Goal: Complete application form: Complete application form

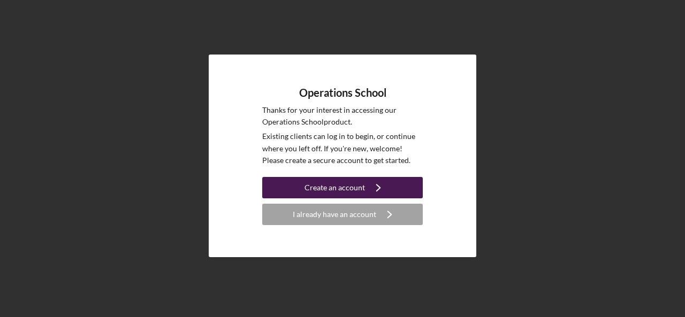
click at [341, 189] on div "Create an account" at bounding box center [334, 187] width 60 height 21
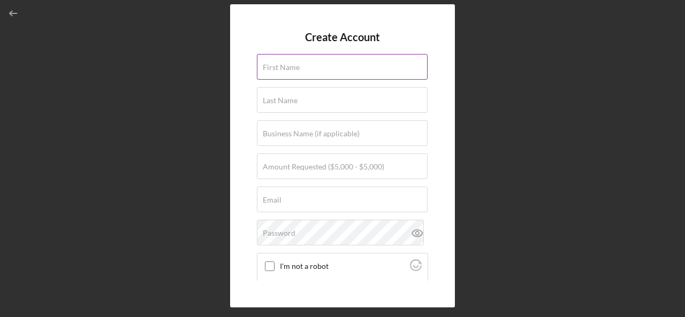
click at [310, 72] on input "First Name" at bounding box center [342, 67] width 171 height 26
type input "Carlton"
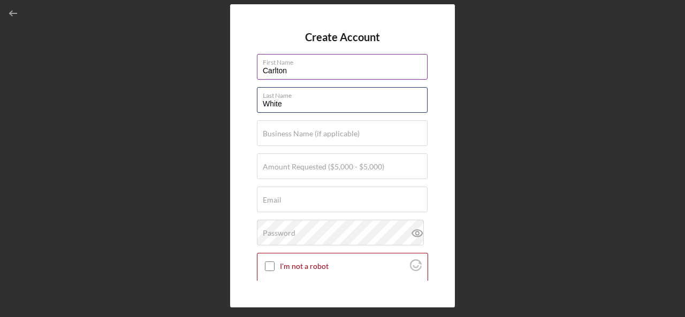
type input "White"
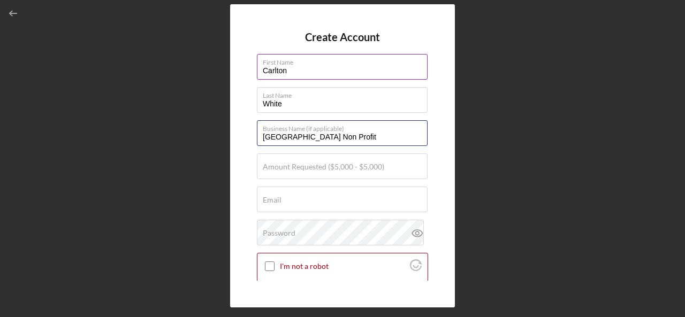
type input "[GEOGRAPHIC_DATA] Non Profit"
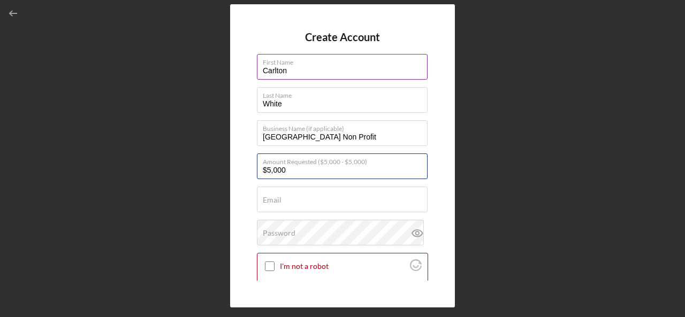
type input "$5,000"
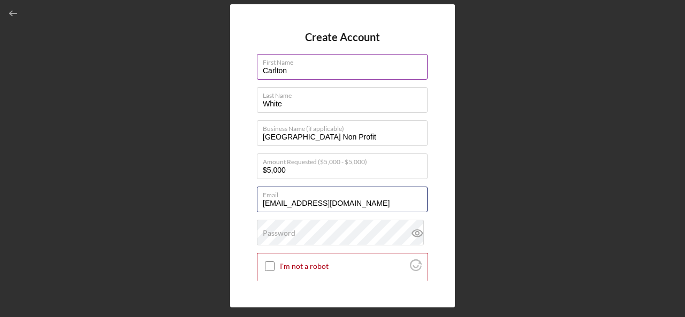
type input "[EMAIL_ADDRESS][DOMAIN_NAME]"
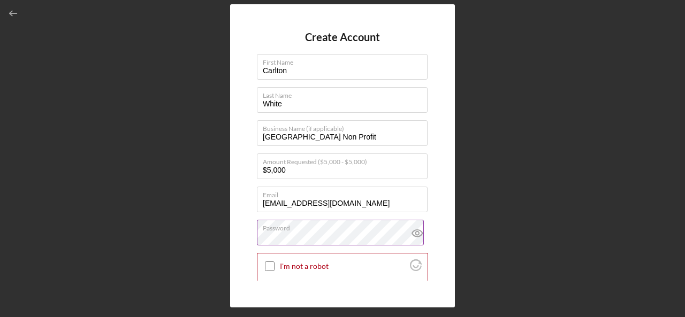
click at [416, 236] on icon at bounding box center [417, 233] width 10 height 7
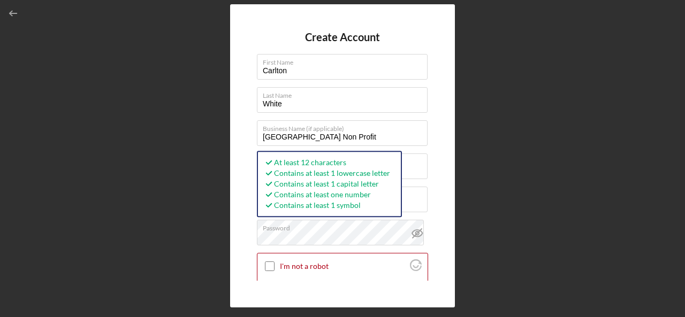
click at [416, 232] on icon at bounding box center [417, 233] width 27 height 27
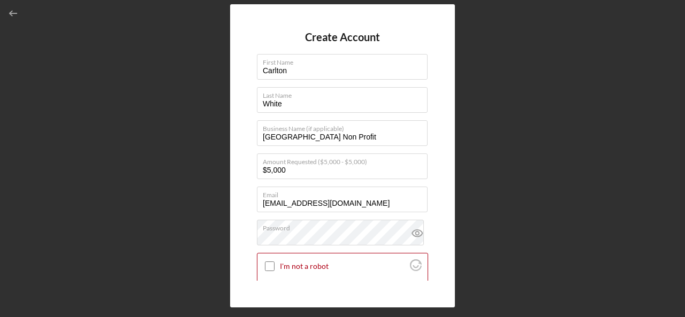
click at [417, 228] on icon at bounding box center [417, 233] width 27 height 27
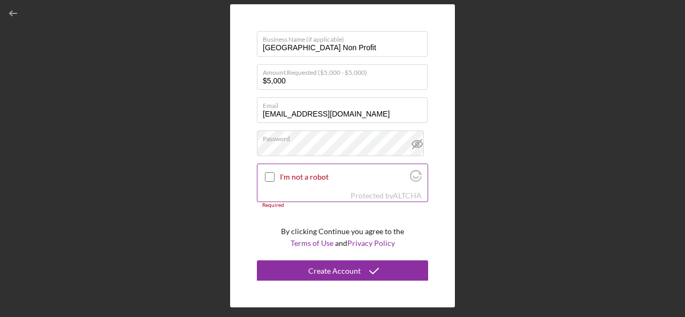
click at [271, 175] on input "I'm not a robot" at bounding box center [270, 177] width 10 height 10
checkbox input "true"
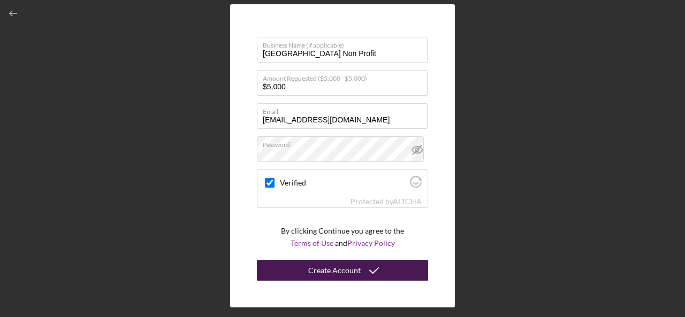
click at [337, 267] on div "Create Account" at bounding box center [334, 270] width 52 height 21
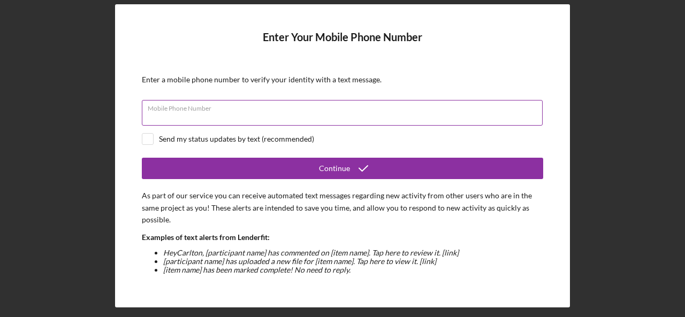
click at [292, 116] on input "Mobile Phone Number" at bounding box center [342, 113] width 401 height 26
type input "[PHONE_NUMBER]"
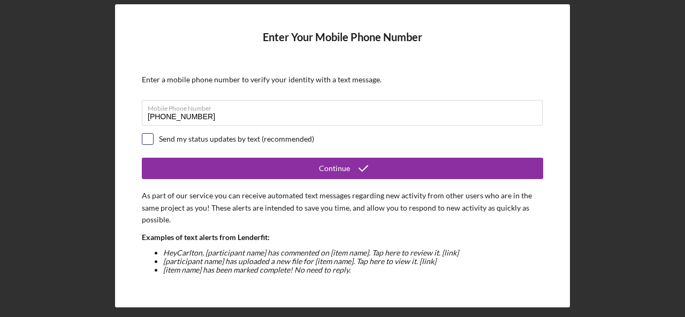
click at [148, 137] on input "checkbox" at bounding box center [147, 139] width 11 height 11
checkbox input "true"
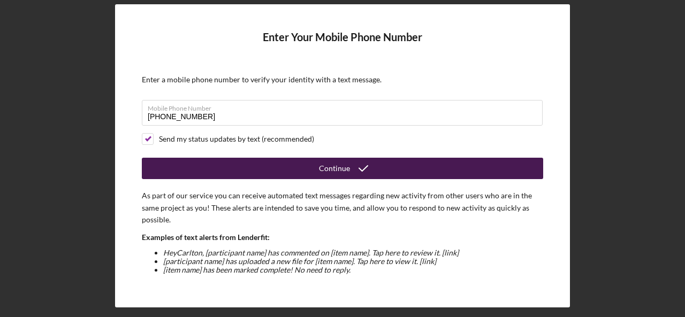
click at [317, 166] on button "Continue" at bounding box center [342, 168] width 401 height 21
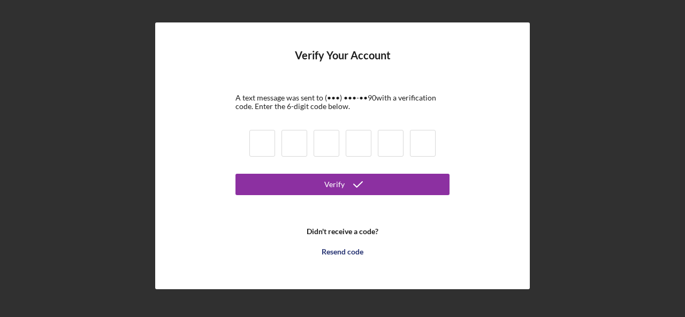
click at [263, 142] on input at bounding box center [262, 143] width 26 height 27
type input "2"
type input "7"
type input "4"
type input "6"
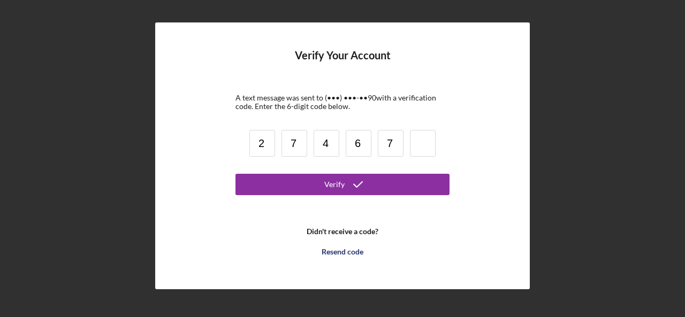
type input "7"
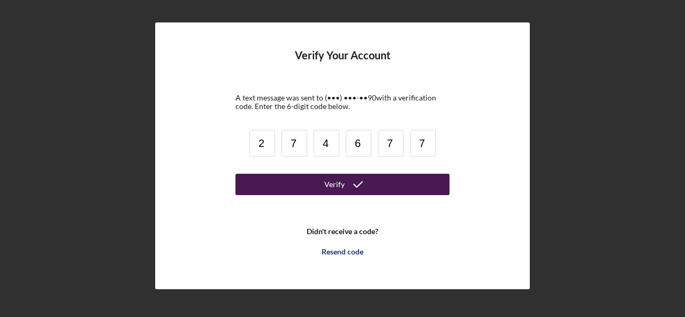
type input "7"
click at [348, 184] on icon "submit" at bounding box center [357, 184] width 27 height 27
